Goal: Download file/media

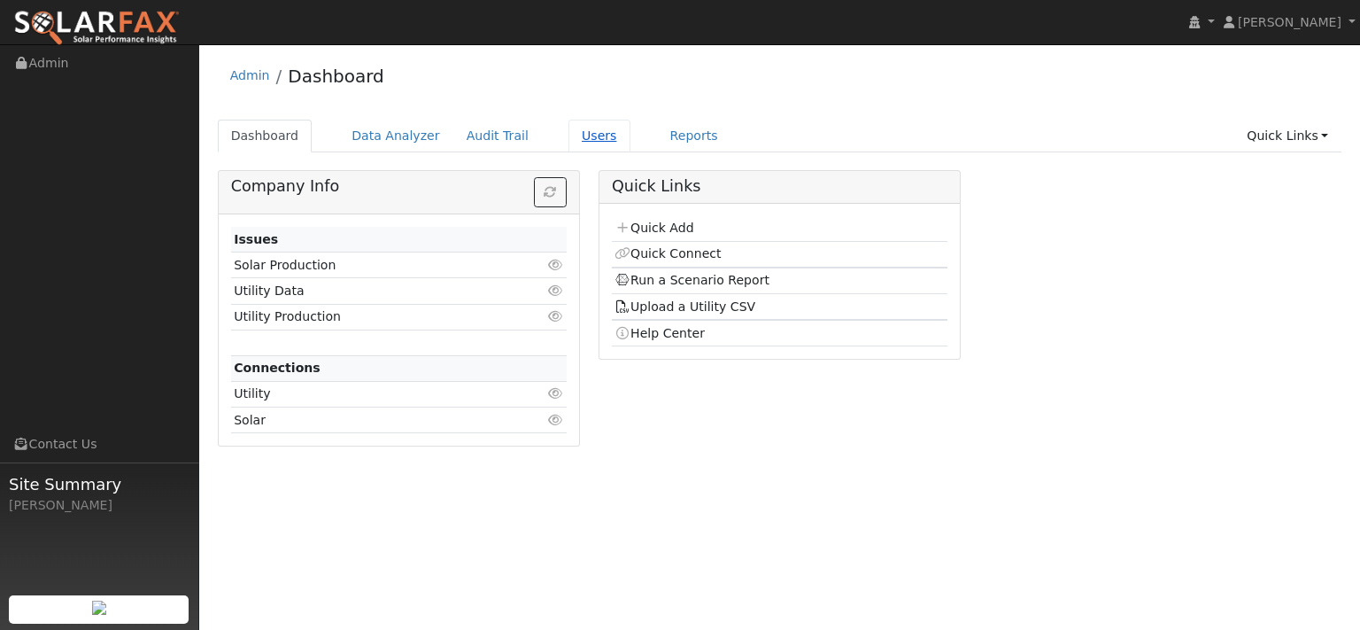
click at [630, 152] on link "Users" at bounding box center [599, 136] width 62 height 33
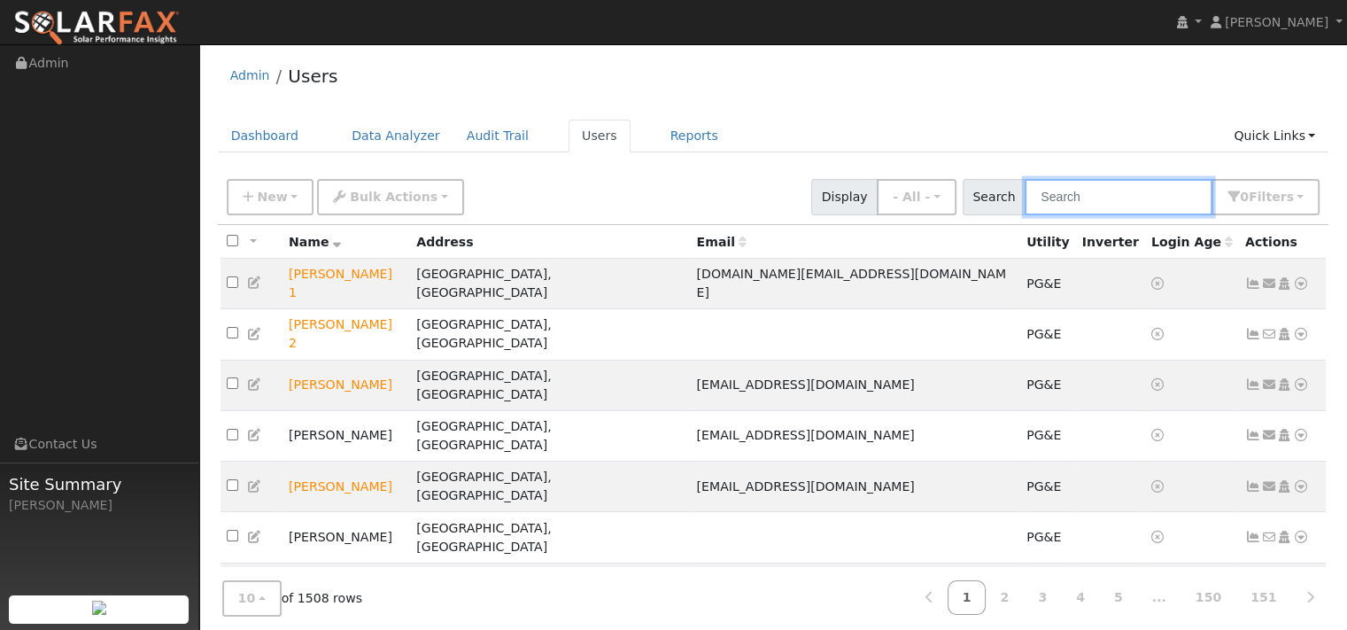
click at [1035, 215] on input "text" at bounding box center [1118, 197] width 188 height 36
paste input "Ami Blackstone"
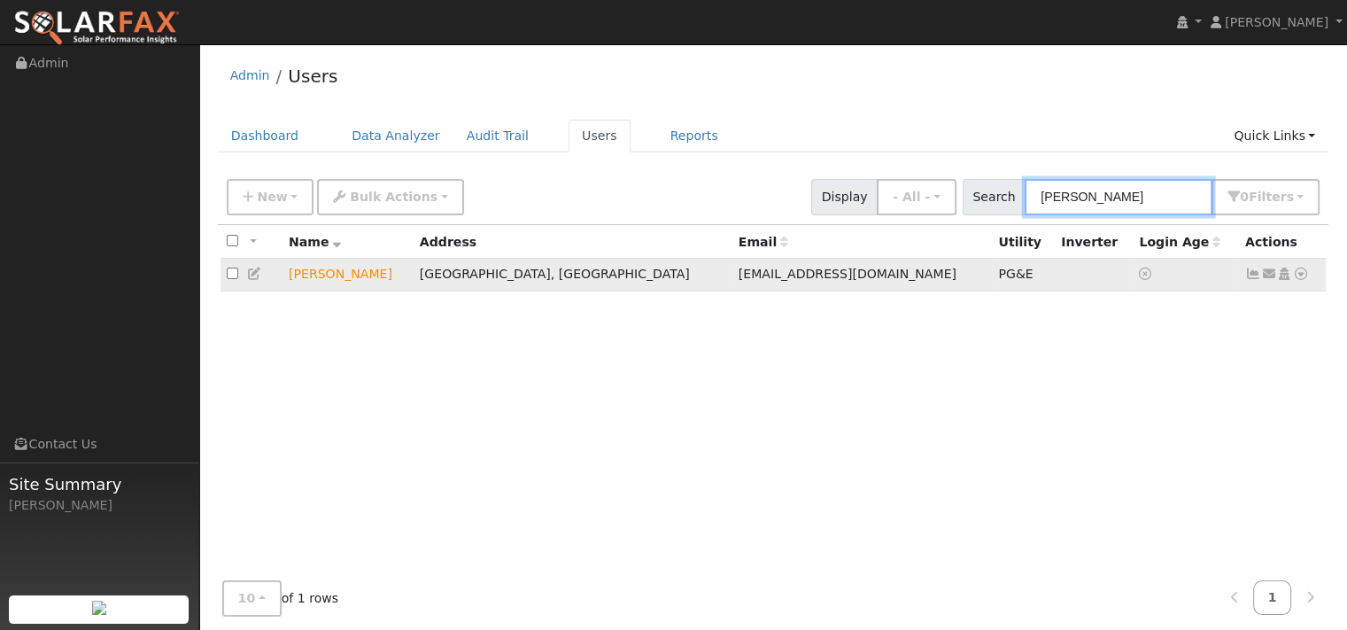
type input "Ami Blackstone"
click at [1293, 280] on icon at bounding box center [1301, 273] width 16 height 12
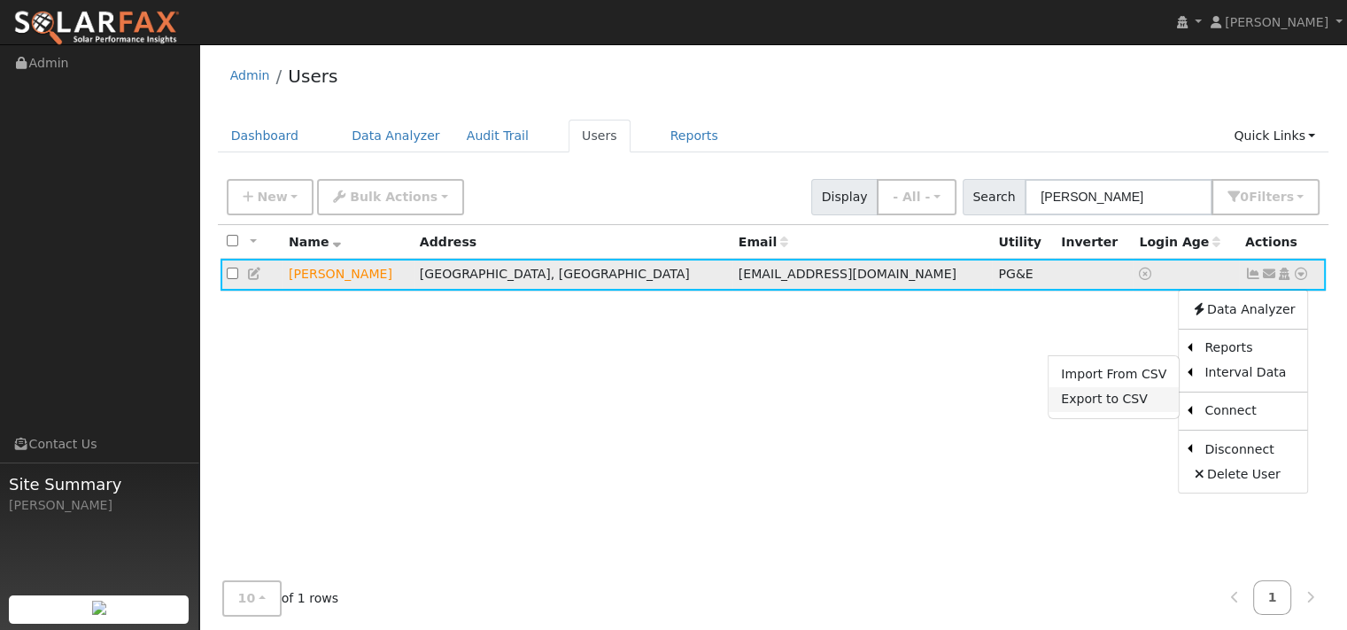
click at [1048, 412] on link "Export to CSV" at bounding box center [1113, 399] width 130 height 25
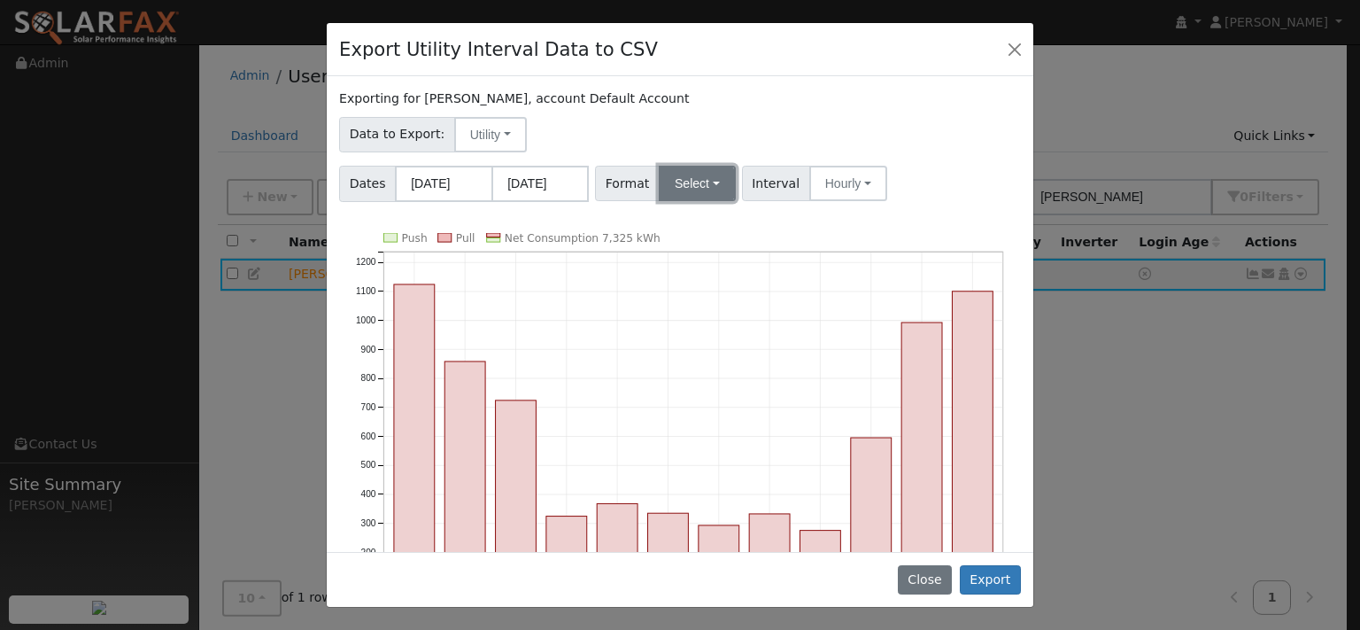
click at [736, 201] on button "Select" at bounding box center [697, 183] width 77 height 35
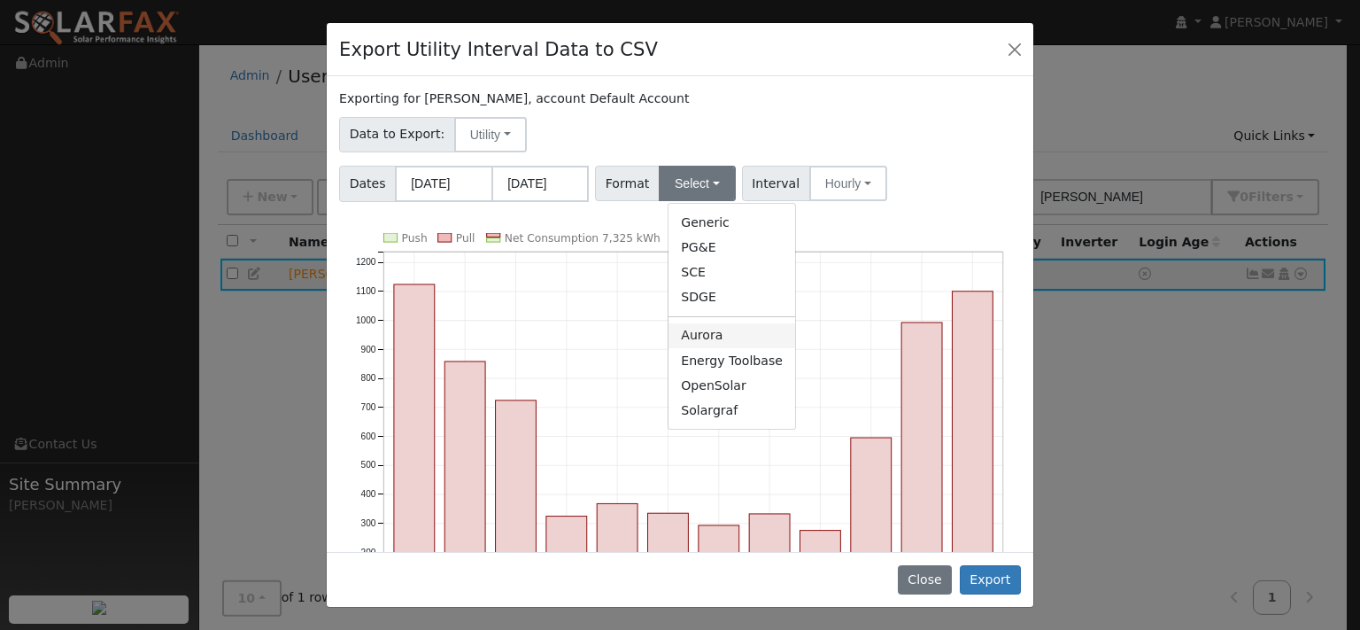
click at [711, 348] on link "Aurora" at bounding box center [731, 335] width 127 height 25
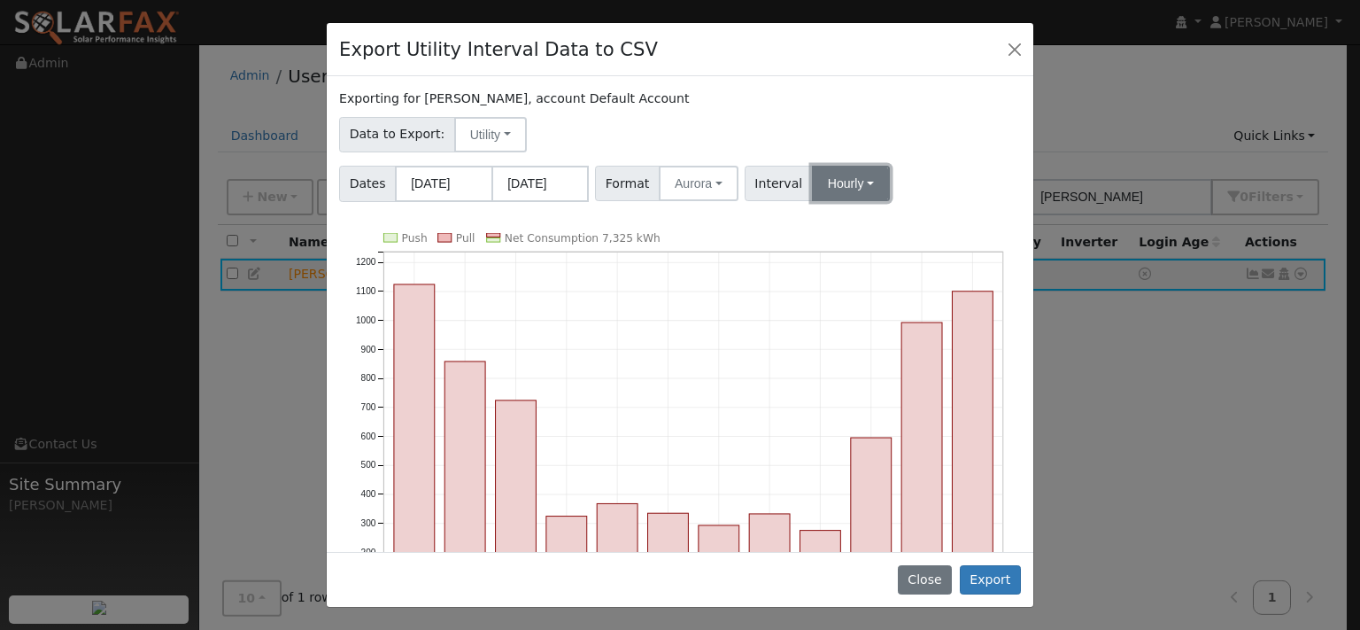
click at [879, 201] on button "Hourly" at bounding box center [851, 183] width 78 height 35
click at [884, 235] on link "15 Minute" at bounding box center [882, 222] width 123 height 25
click at [972, 566] on button "Export" at bounding box center [990, 580] width 61 height 30
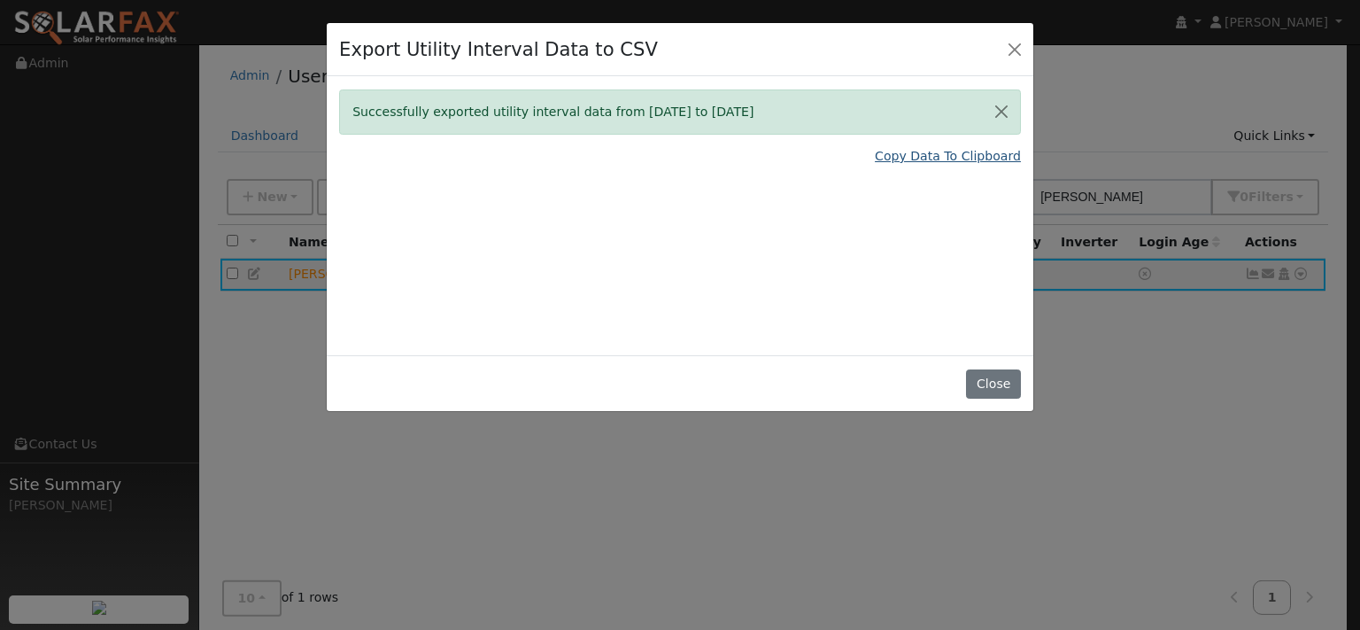
click at [875, 166] on link "Copy Data To Clipboard" at bounding box center [948, 156] width 146 height 19
